Goal: Information Seeking & Learning: Learn about a topic

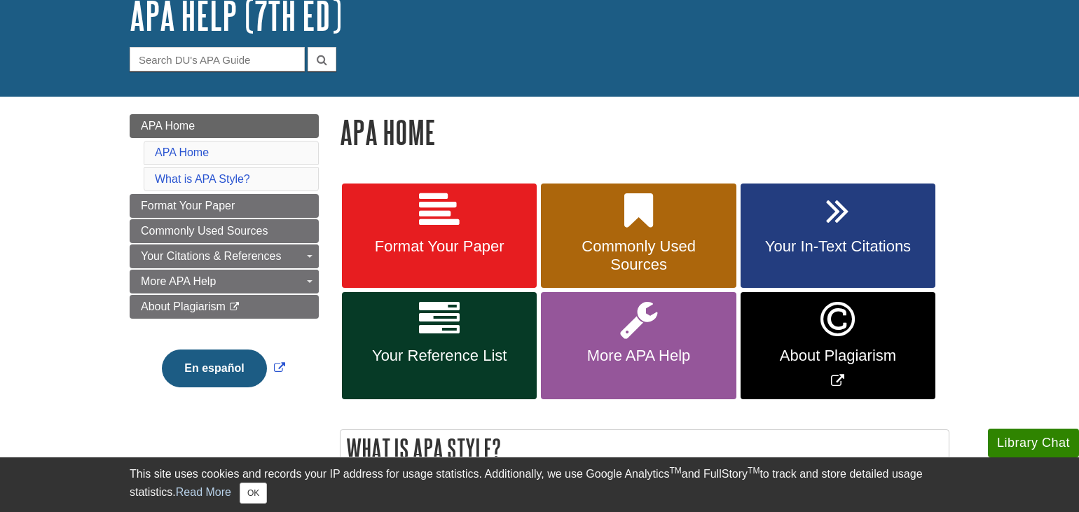
scroll to position [96, 0]
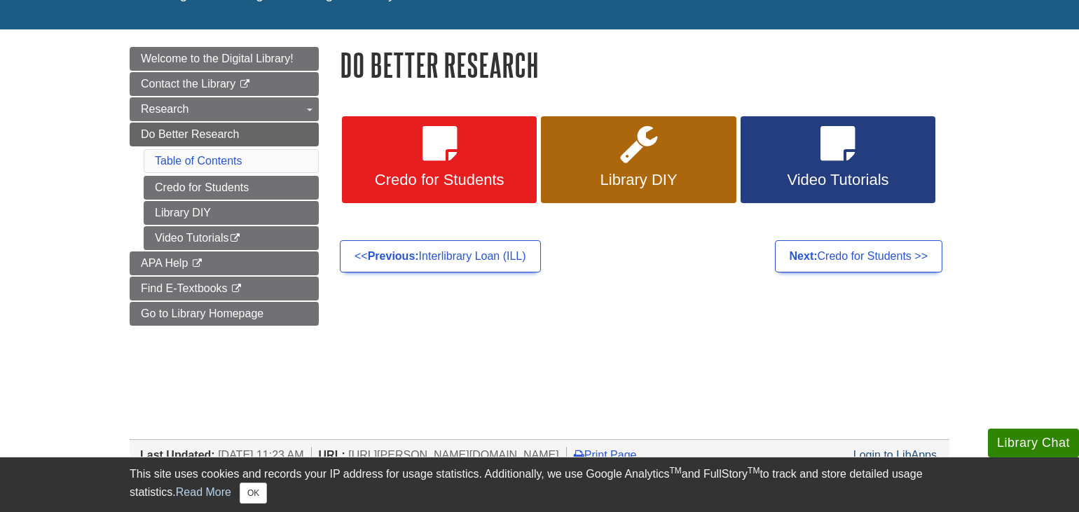
scroll to position [148, 0]
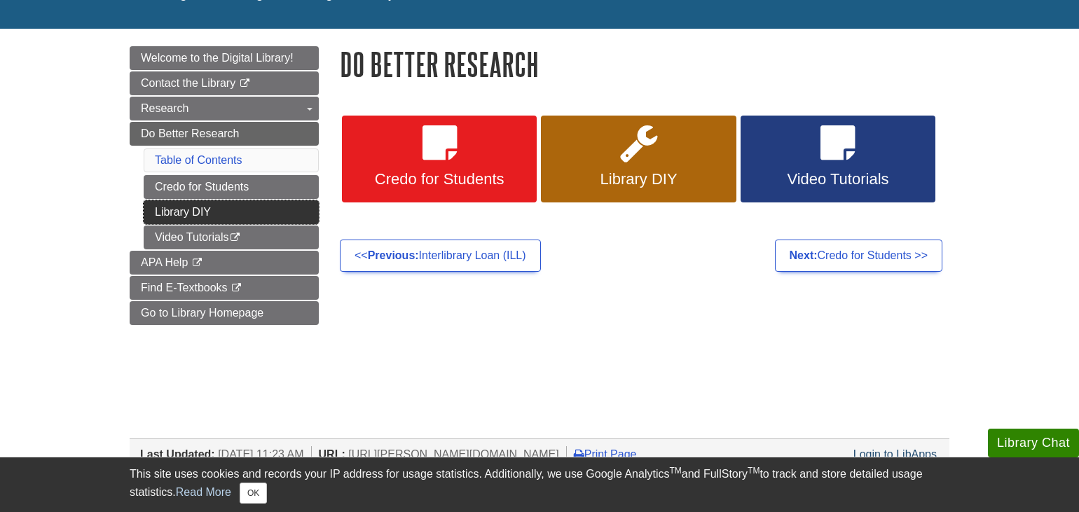
click at [218, 207] on link "Library DIY" at bounding box center [231, 212] width 175 height 24
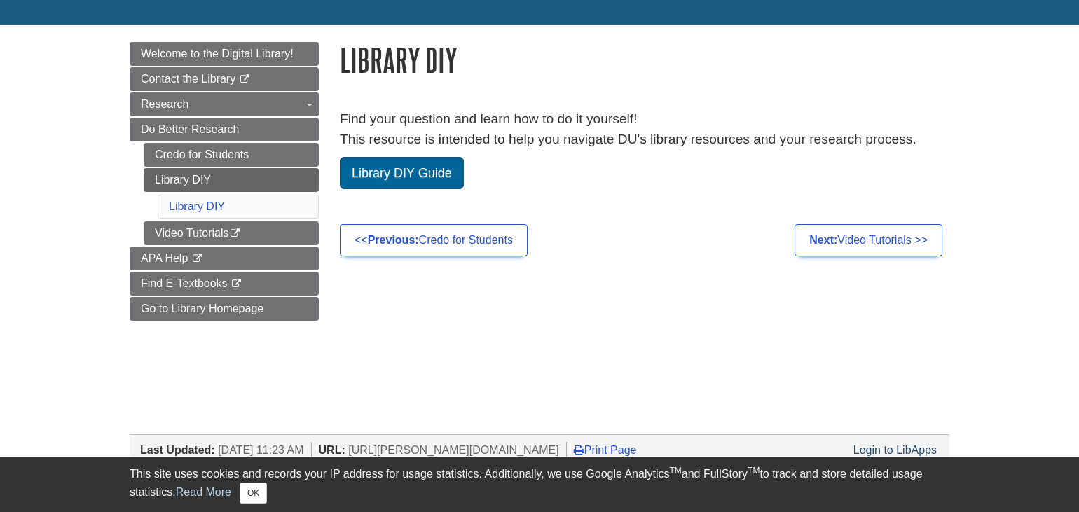
scroll to position [155, 0]
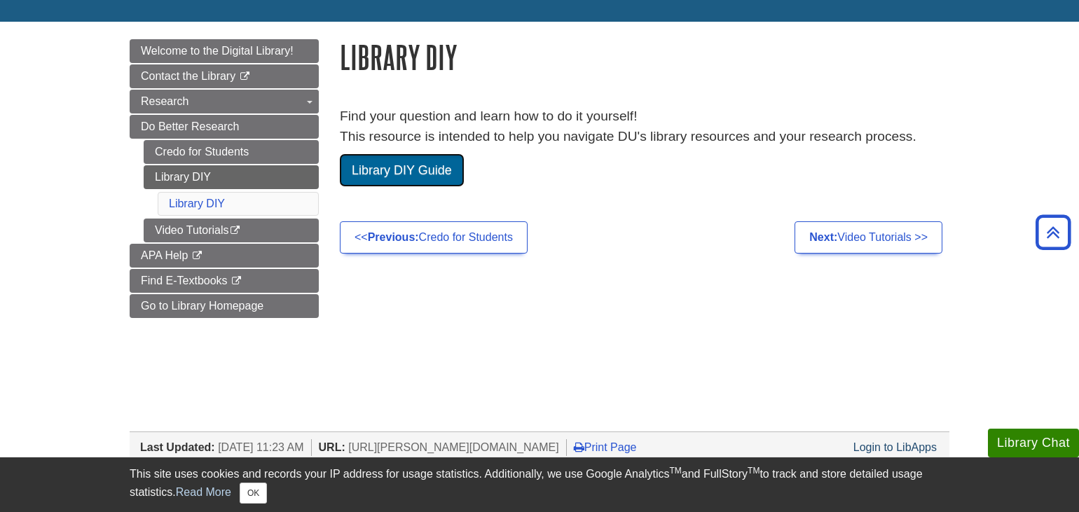
click at [390, 179] on link "Library DIY Guide" at bounding box center [402, 170] width 124 height 32
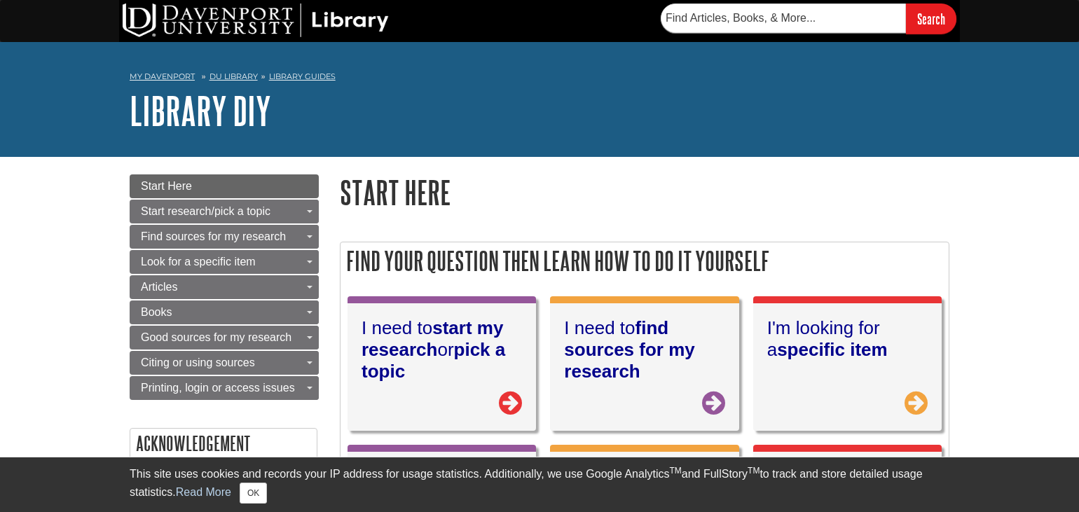
scroll to position [143, 0]
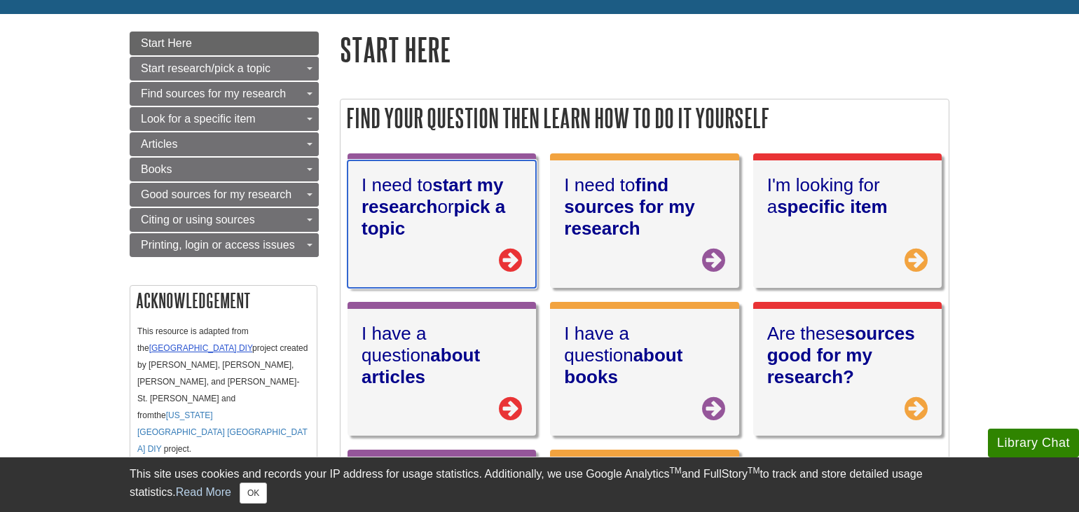
click at [390, 179] on h2 "I need to start my research or pick a topic" at bounding box center [441, 206] width 160 height 65
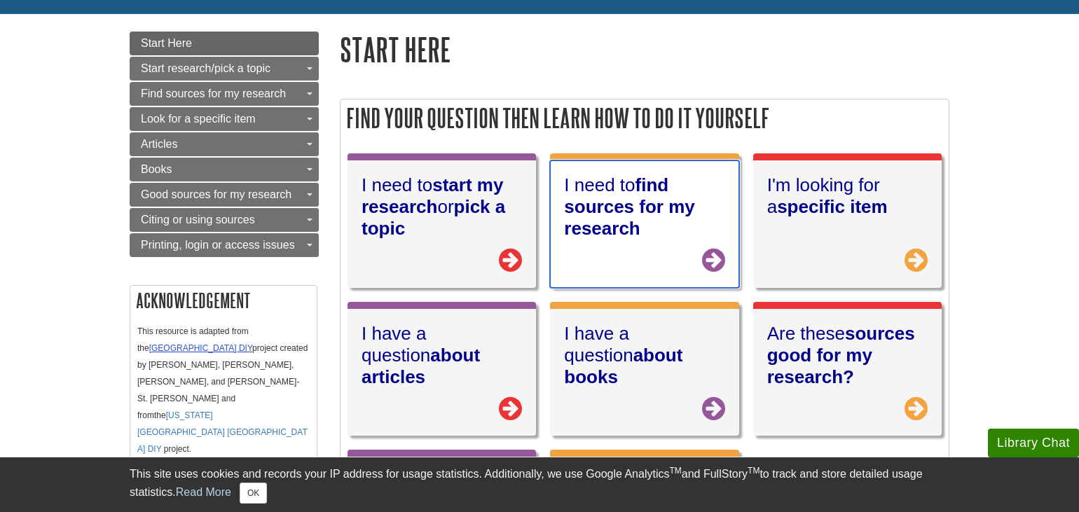
click at [660, 207] on strong "find sources for my research" at bounding box center [629, 206] width 130 height 64
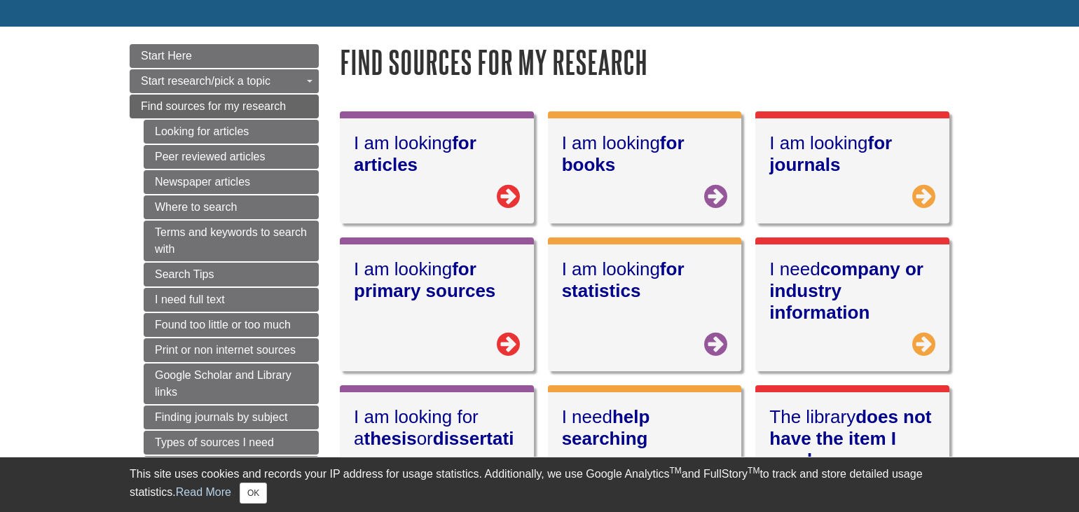
scroll to position [131, 0]
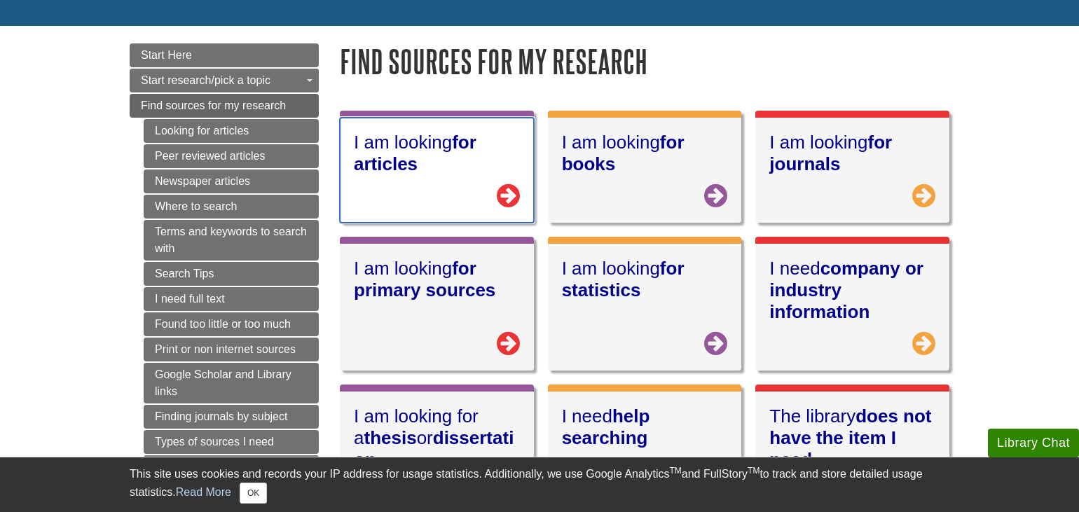
click at [363, 146] on h2 "I am looking for articles" at bounding box center [437, 153] width 166 height 43
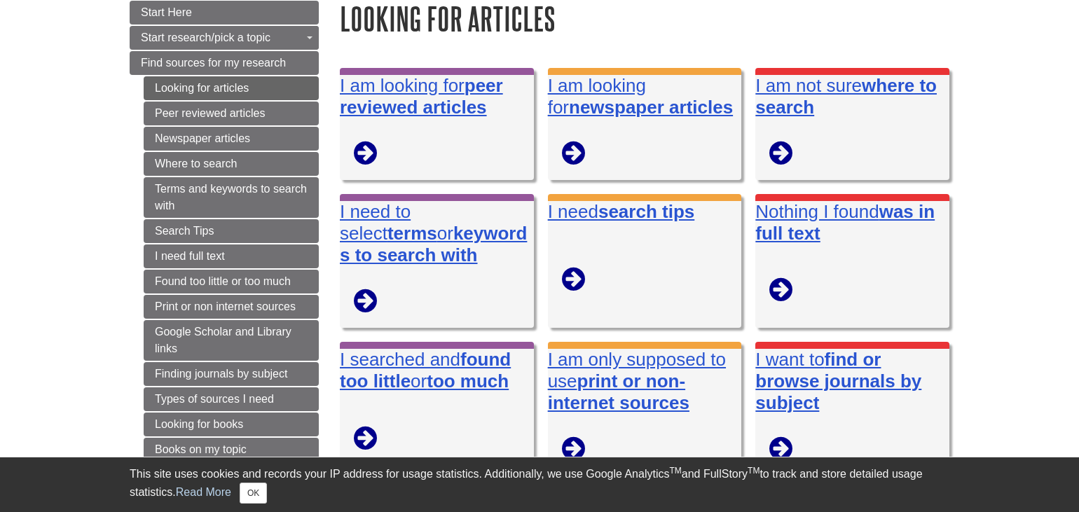
scroll to position [175, 0]
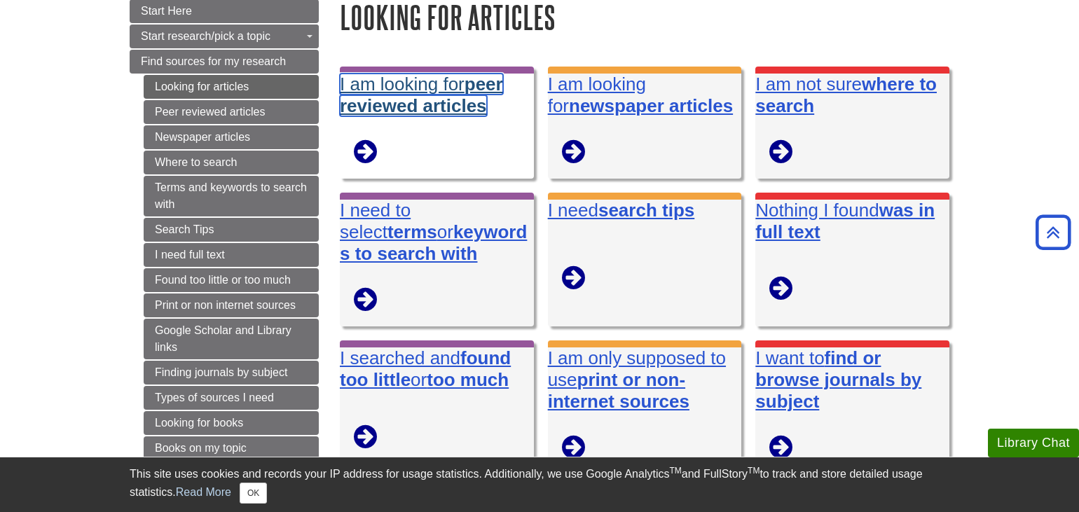
click at [384, 110] on strong "peer reviewed articles" at bounding box center [421, 95] width 163 height 43
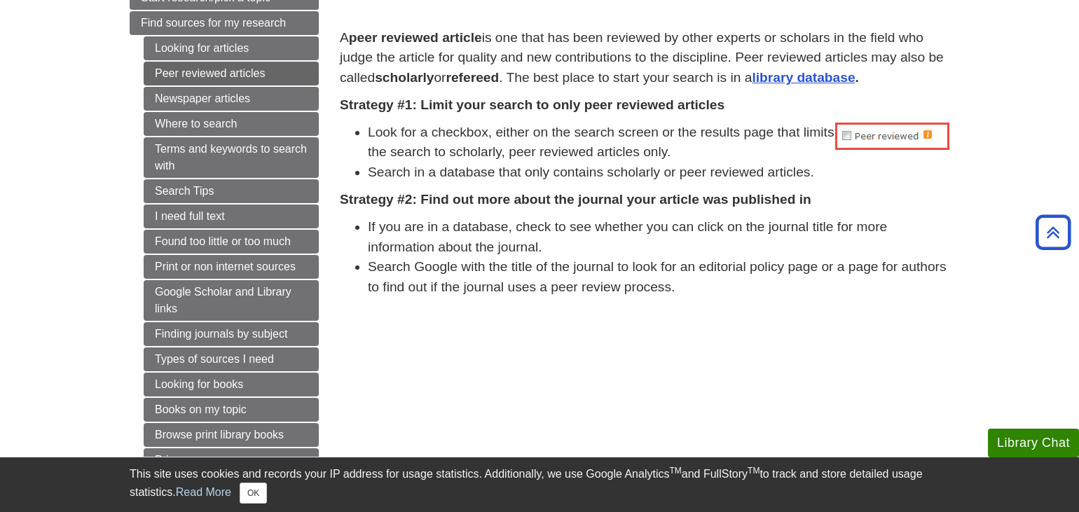
scroll to position [213, 0]
click at [205, 52] on link "Looking for articles" at bounding box center [231, 49] width 175 height 24
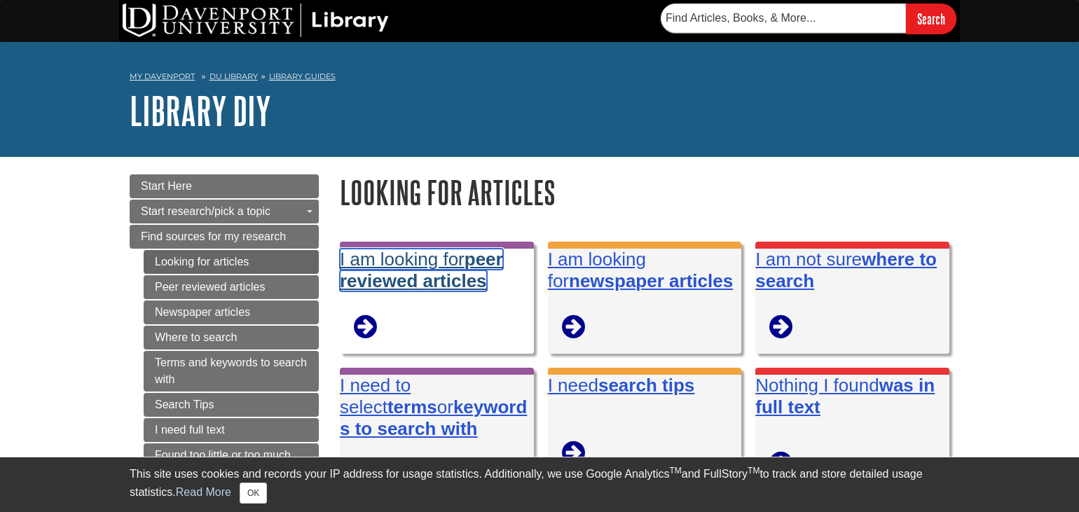
click at [441, 256] on link "I am looking for peer reviewed articles" at bounding box center [421, 270] width 163 height 43
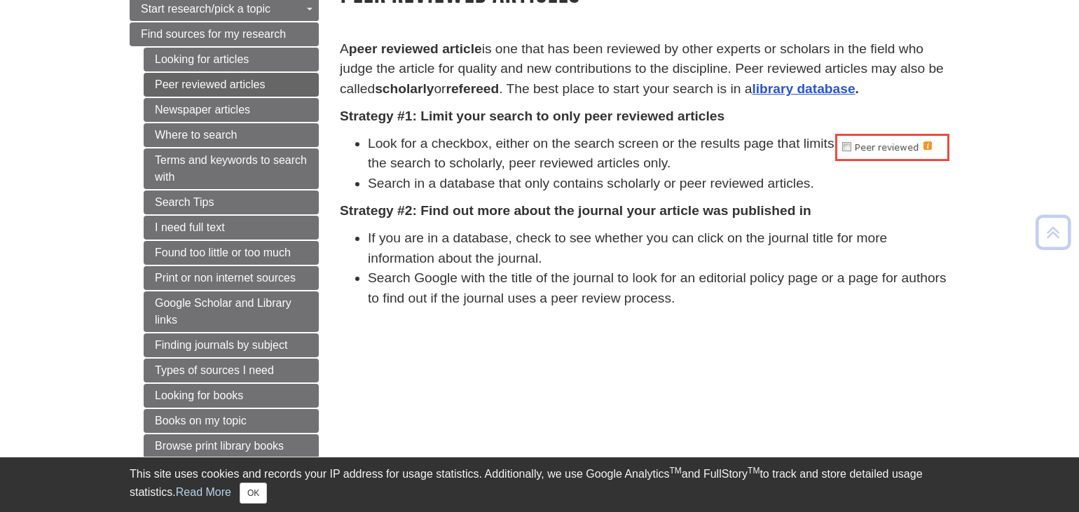
scroll to position [203, 0]
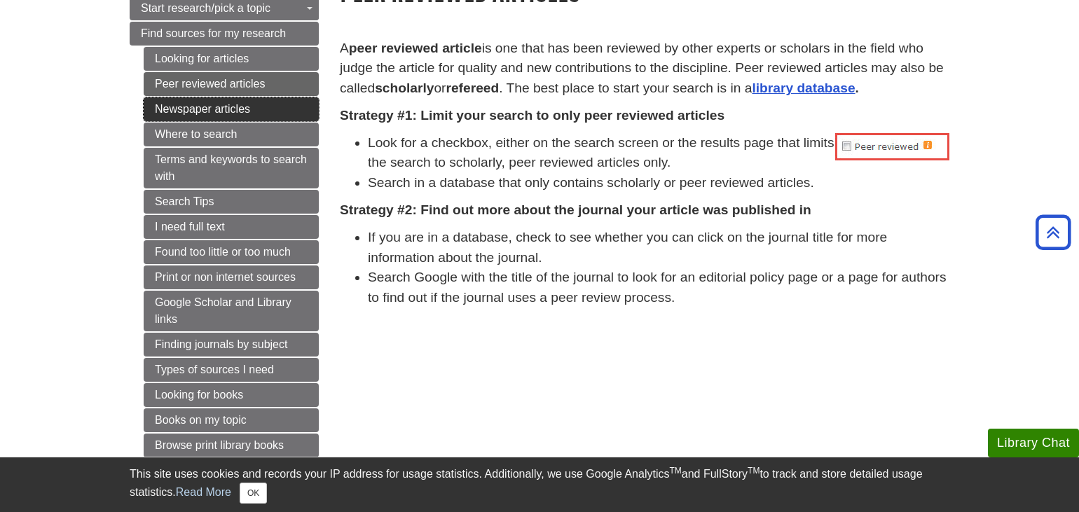
click at [158, 108] on link "Newspaper articles" at bounding box center [231, 109] width 175 height 24
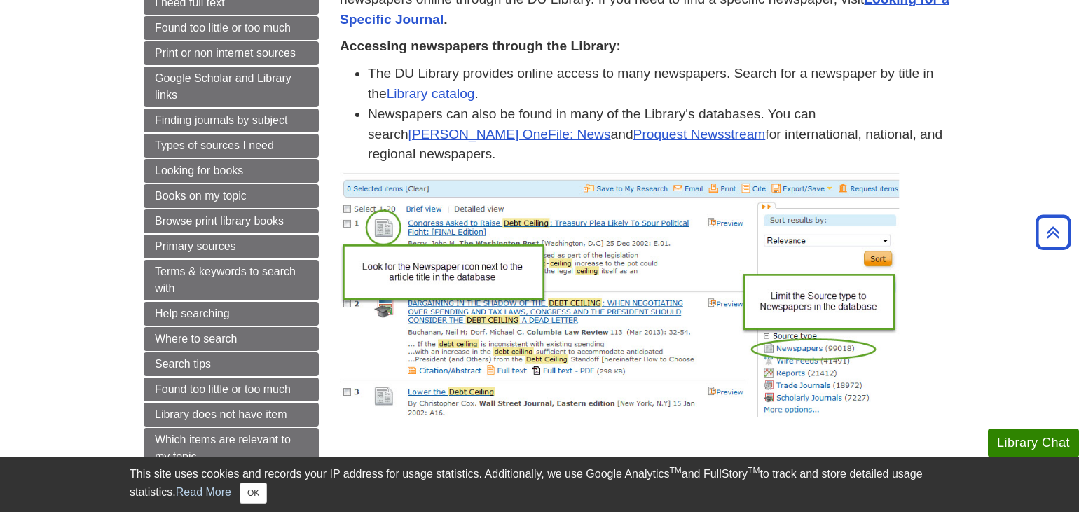
scroll to position [427, 0]
click at [224, 151] on link "Types of sources I need" at bounding box center [231, 146] width 175 height 24
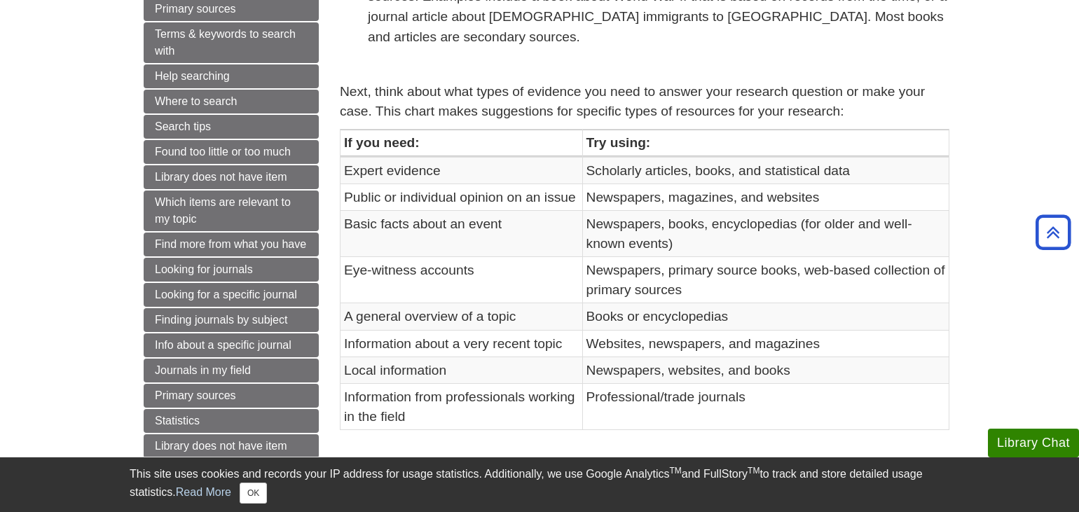
scroll to position [664, 0]
click at [215, 135] on link "Search tips" at bounding box center [231, 128] width 175 height 24
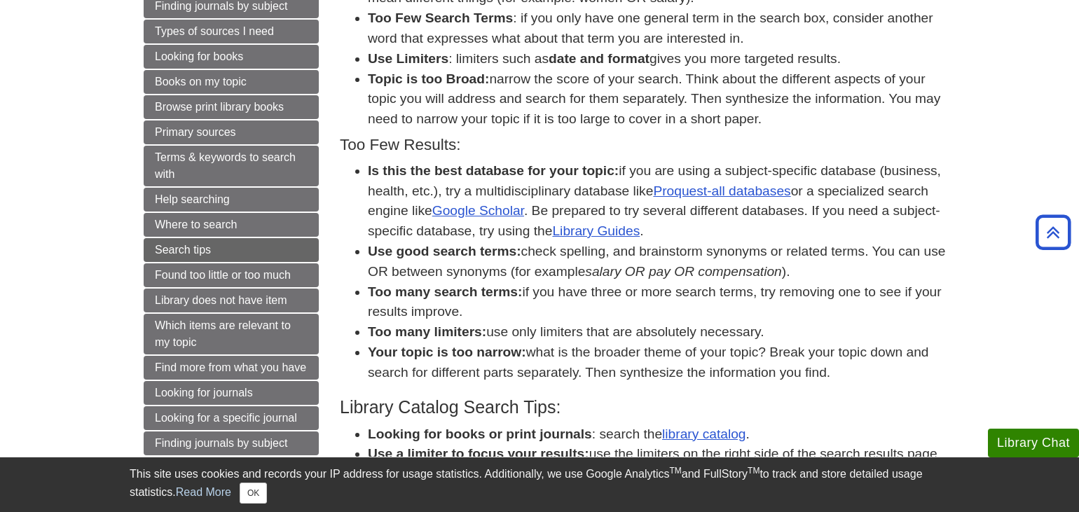
scroll to position [542, 0]
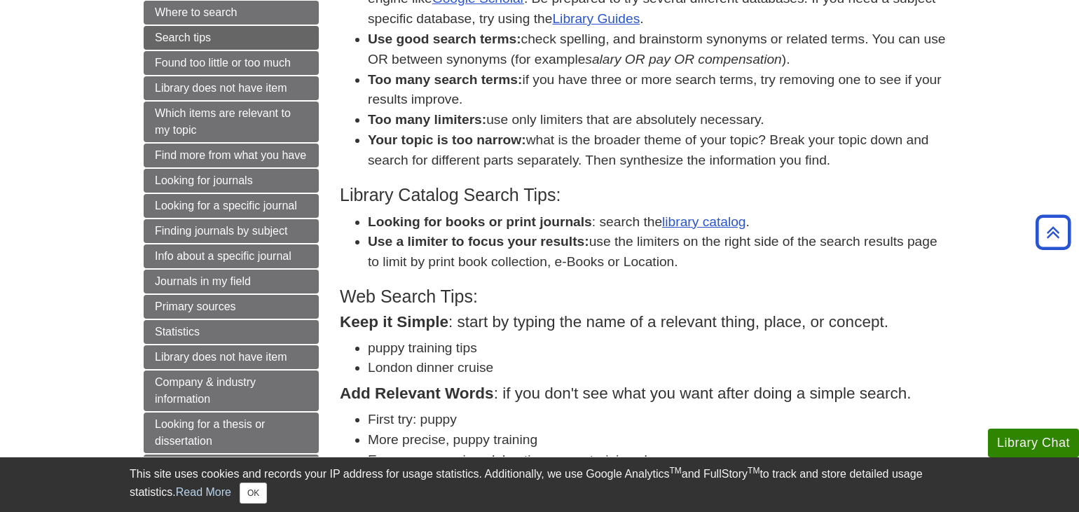
scroll to position [740, 0]
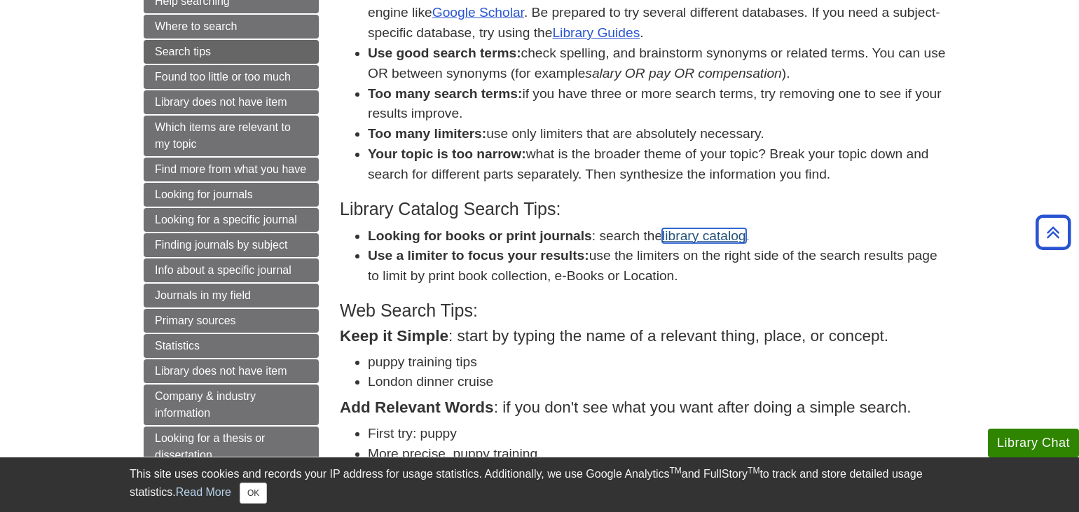
click at [691, 228] on link "library catalog" at bounding box center [703, 235] width 83 height 15
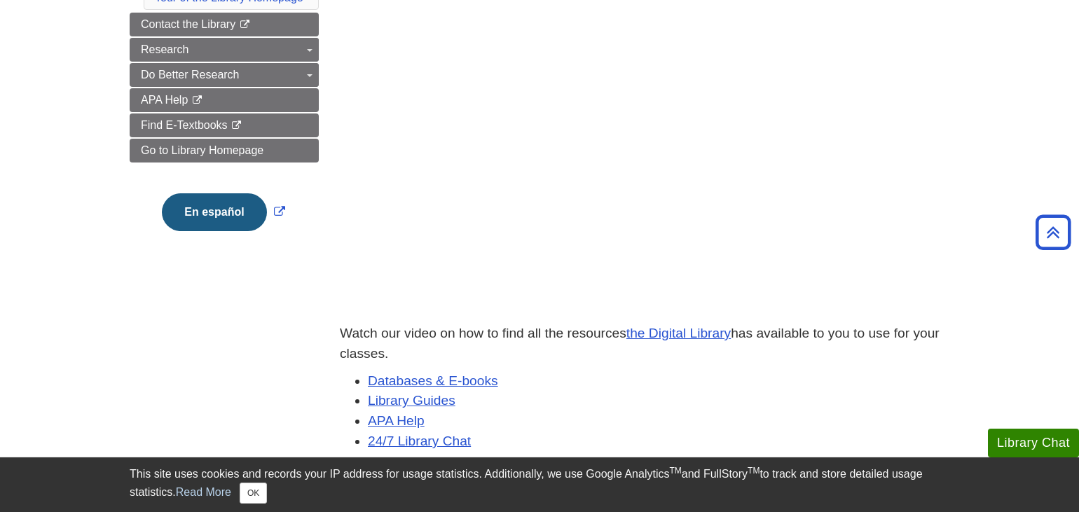
scroll to position [234, 0]
click at [685, 403] on li "Library Guides" at bounding box center [658, 402] width 581 height 20
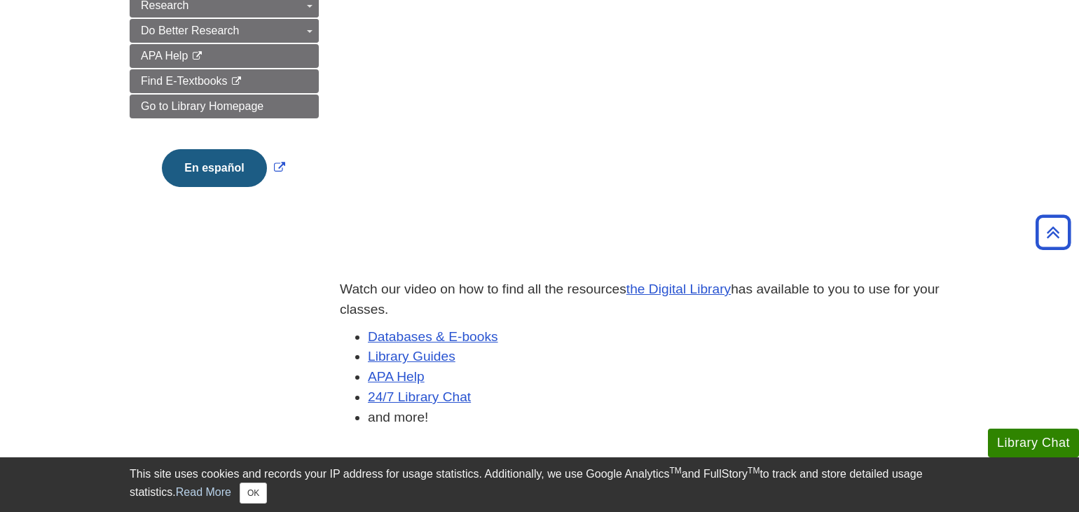
scroll to position [279, 0]
